Goal: Information Seeking & Learning: Understand process/instructions

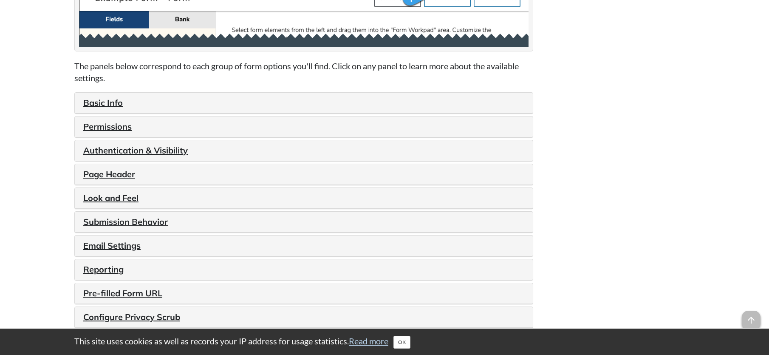
scroll to position [935, 0]
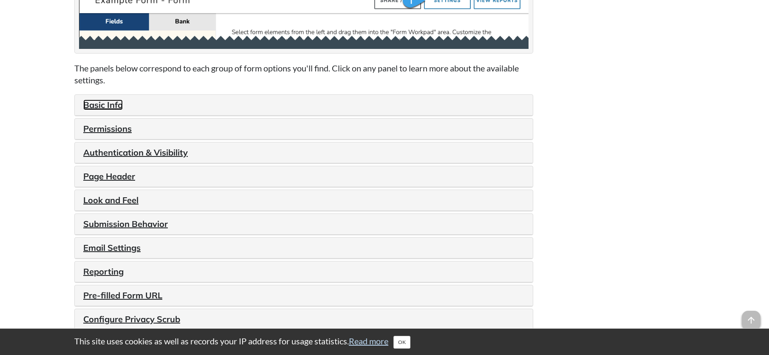
click at [105, 103] on link "Basic Info" at bounding box center [103, 104] width 40 height 11
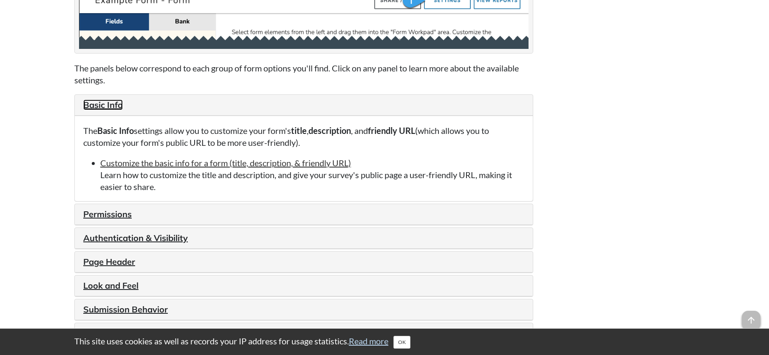
click at [106, 105] on link "Basic Info" at bounding box center [103, 104] width 40 height 11
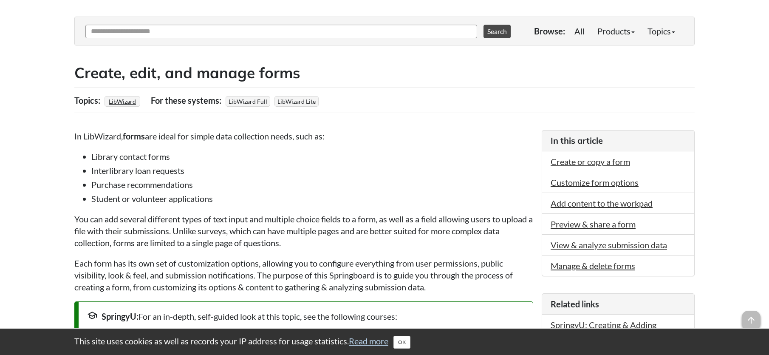
scroll to position [0, 0]
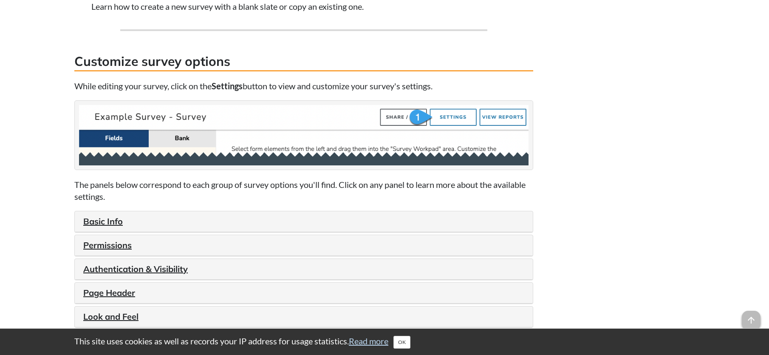
scroll to position [893, 0]
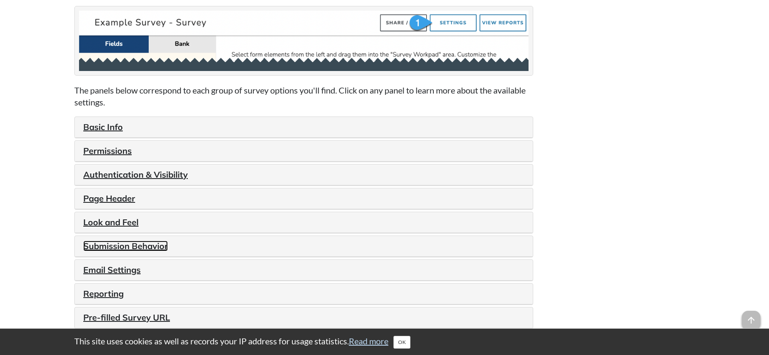
click at [110, 241] on link "Submission Behavior" at bounding box center [125, 246] width 85 height 11
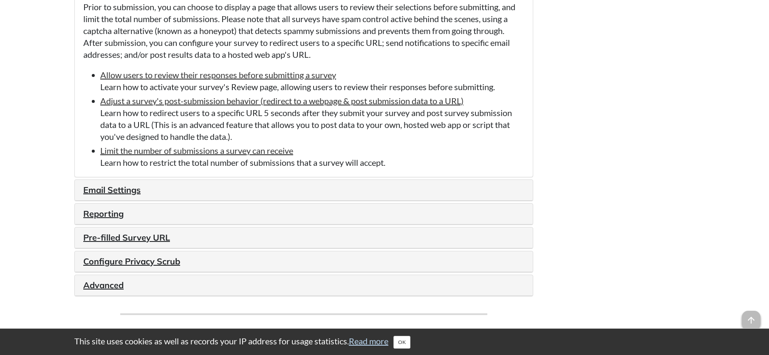
scroll to position [1190, 0]
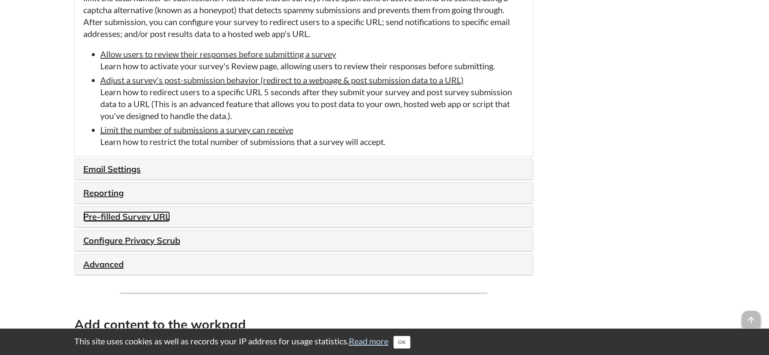
click at [145, 213] on link "Pre-filled Survey URL" at bounding box center [126, 216] width 87 height 11
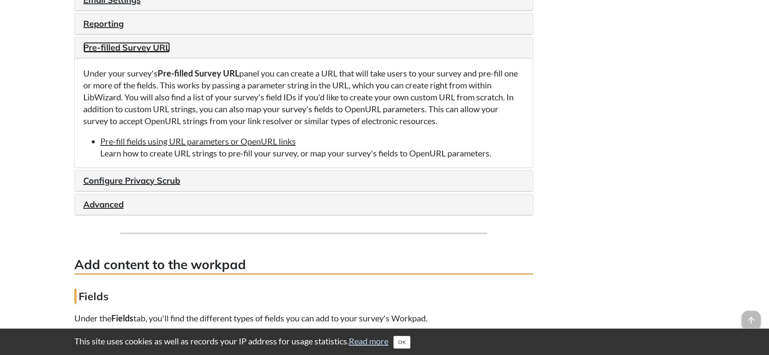
scroll to position [1148, 0]
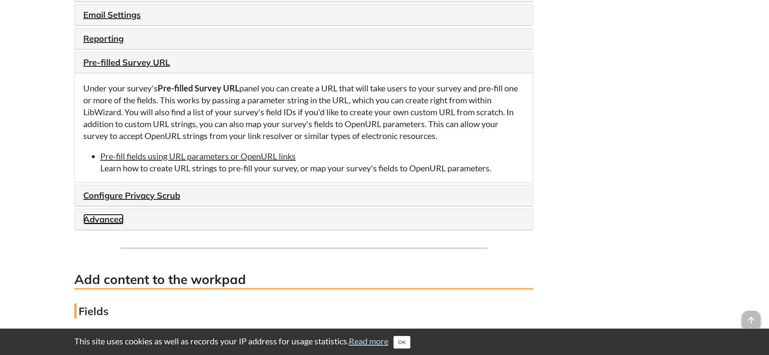
click at [100, 222] on link "Advanced" at bounding box center [103, 219] width 40 height 11
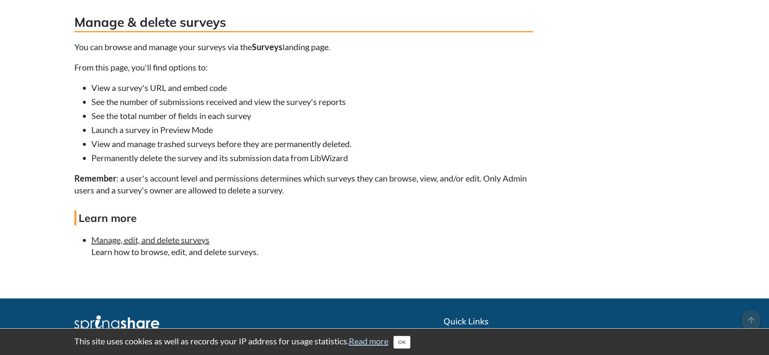
scroll to position [3554, 0]
